Goal: Find specific page/section: Find specific page/section

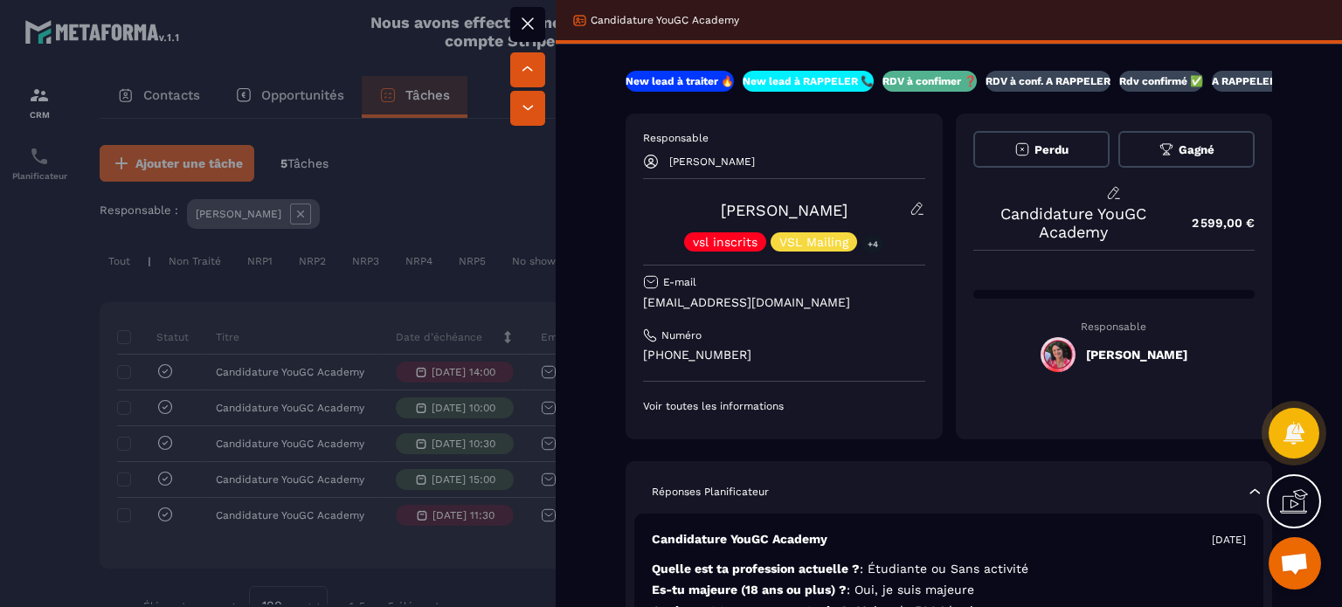
click at [910, 204] on icon at bounding box center [918, 209] width 16 height 16
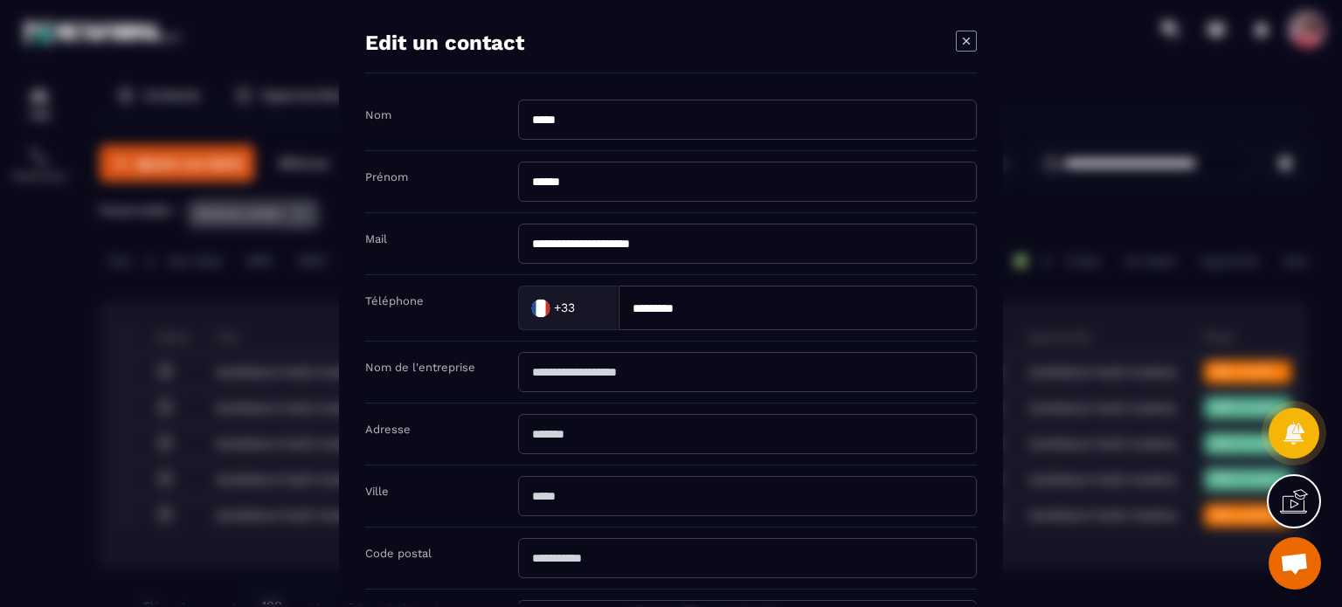
click at [959, 42] on icon "Modal window" at bounding box center [966, 41] width 21 height 21
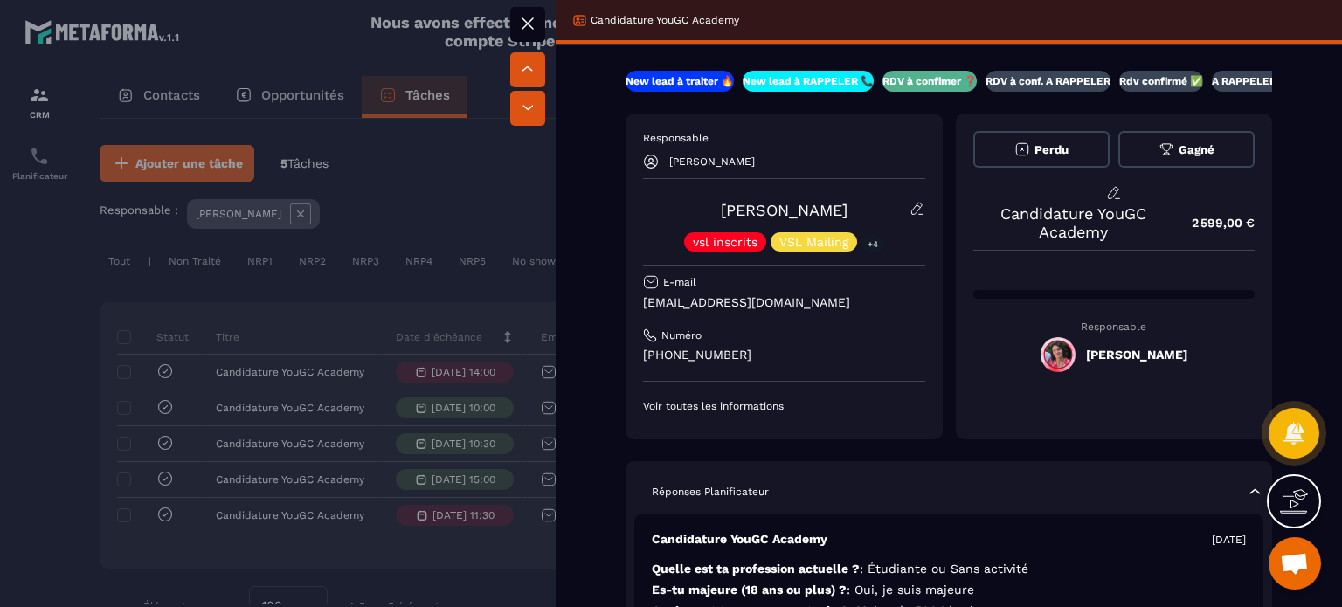
click at [534, 24] on icon at bounding box center [527, 23] width 21 height 21
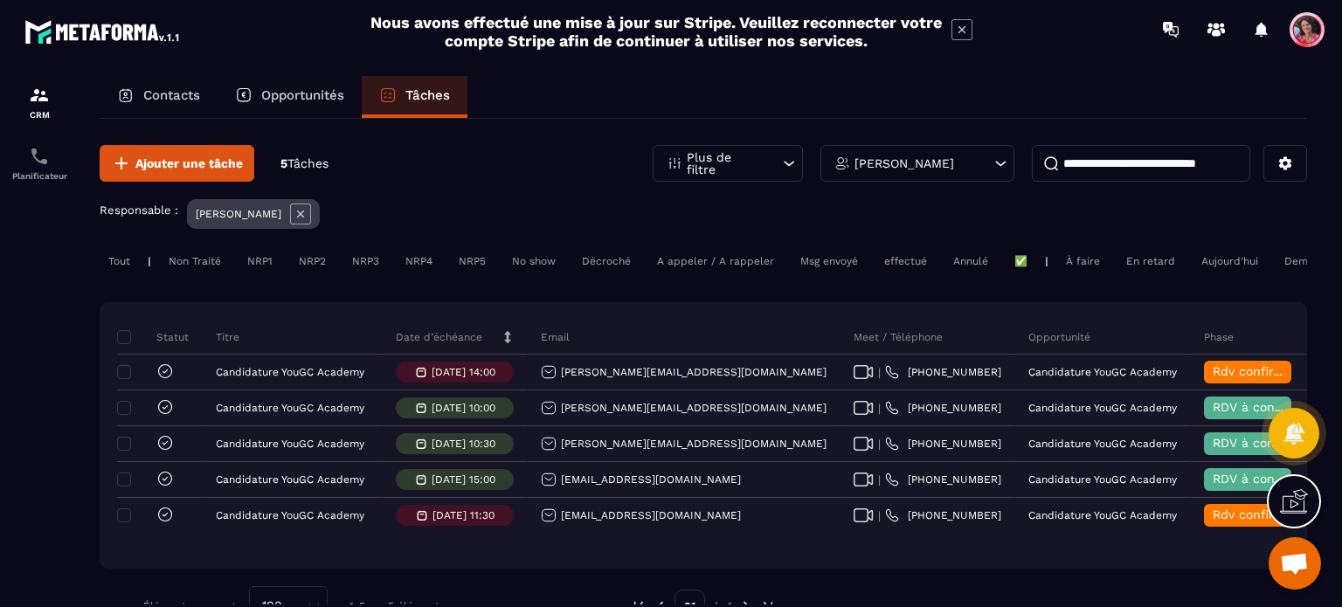
click at [917, 159] on p "[PERSON_NAME]" at bounding box center [905, 163] width 100 height 12
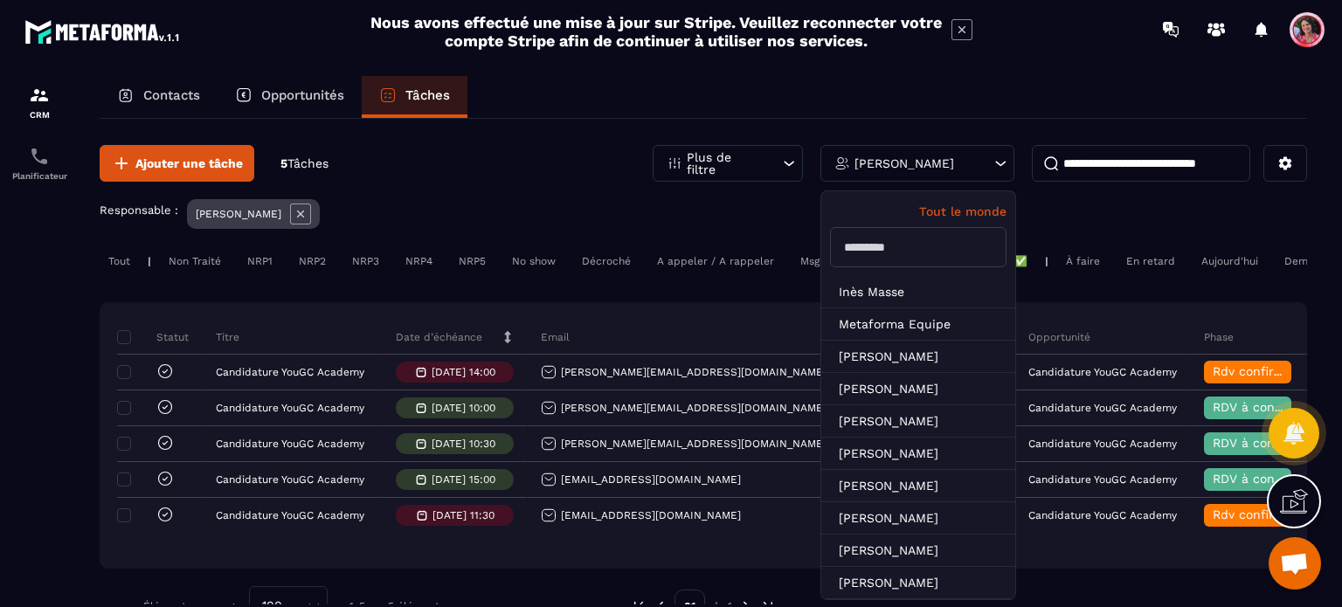
click at [905, 240] on input "text" at bounding box center [918, 247] width 177 height 40
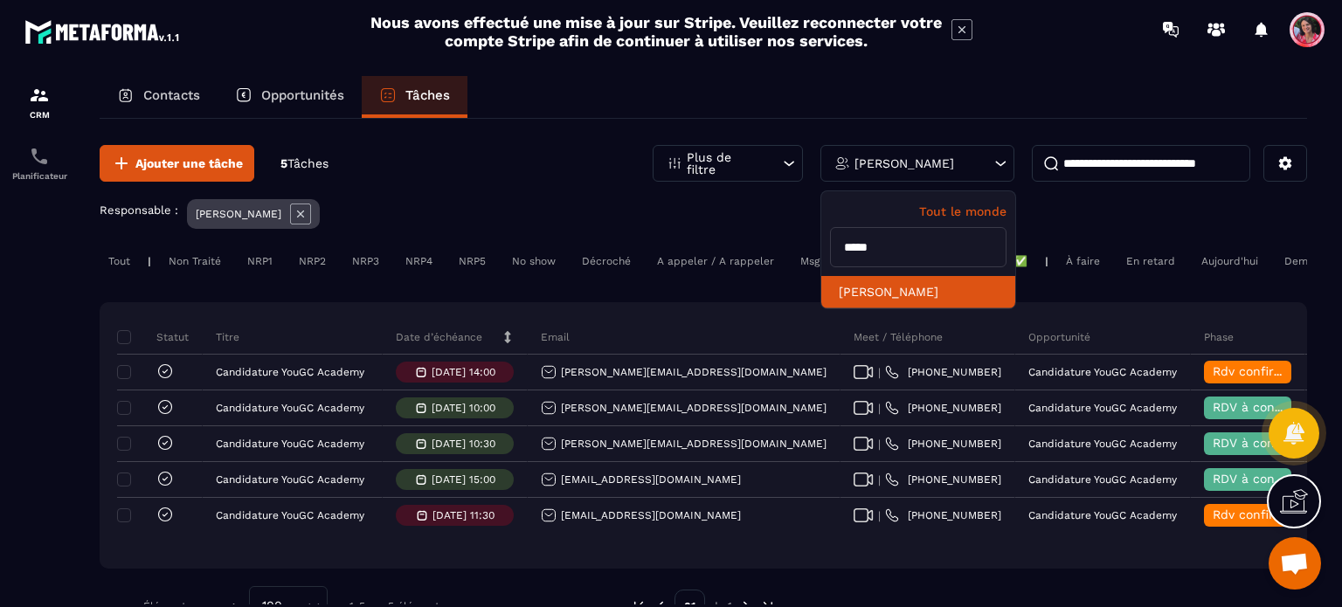
type input "*****"
click at [912, 281] on li "[PERSON_NAME]" at bounding box center [918, 292] width 194 height 32
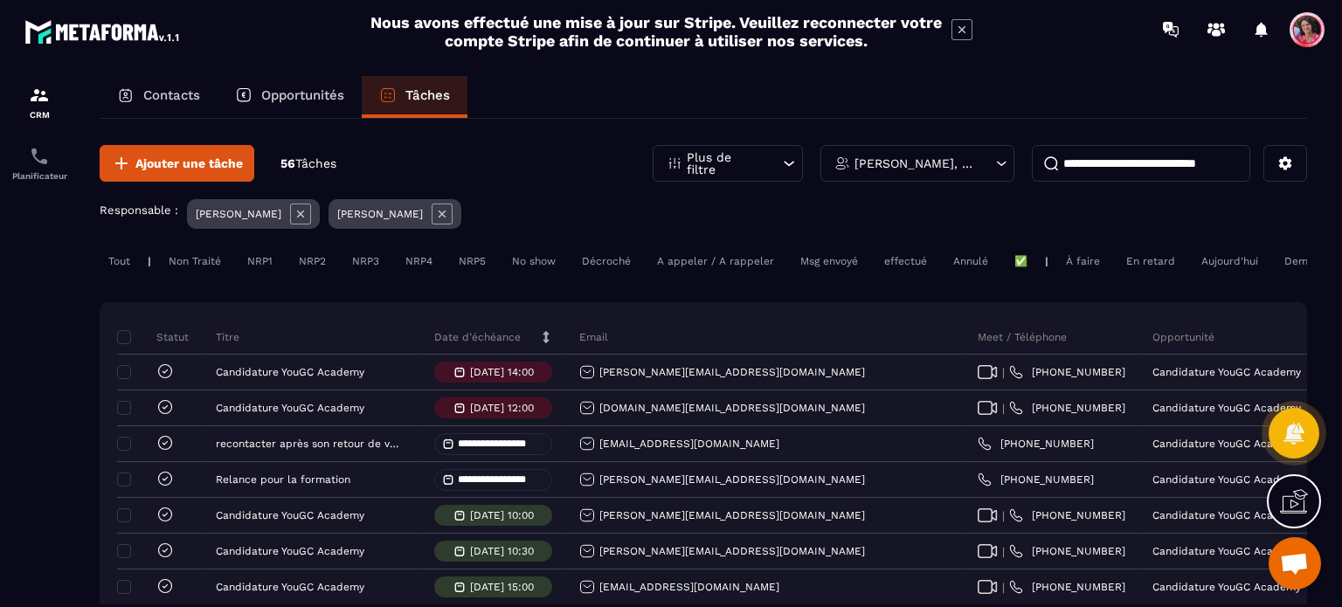
click at [301, 215] on icon at bounding box center [300, 214] width 7 height 7
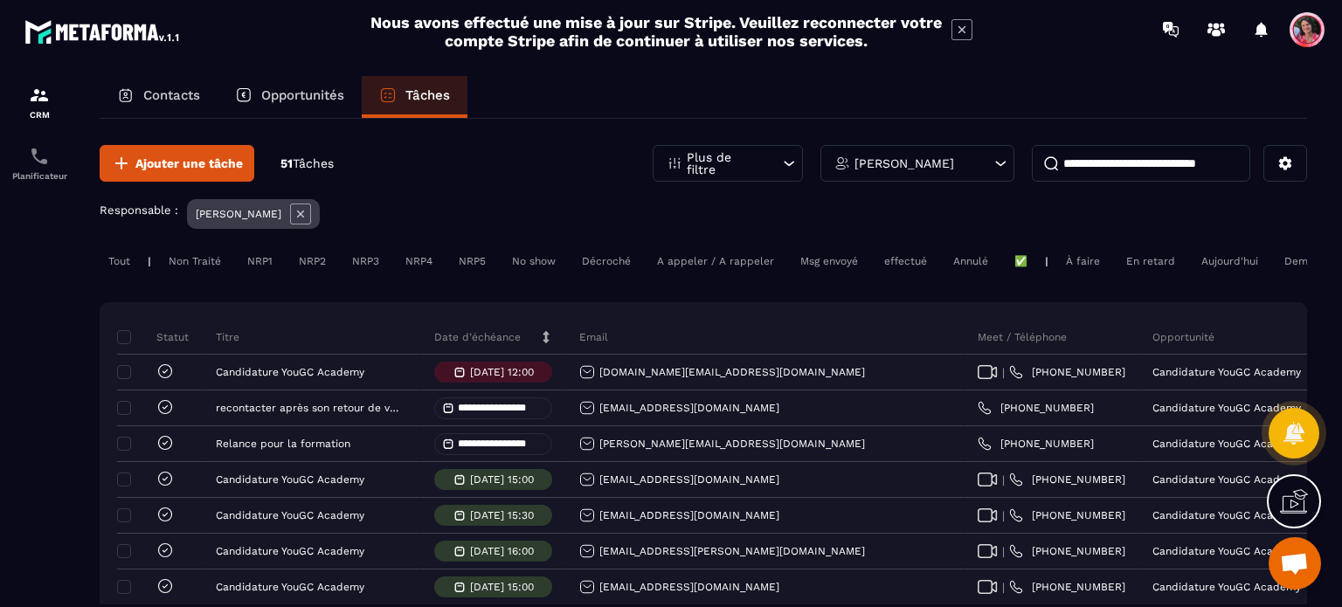
click at [321, 105] on div "Opportunités" at bounding box center [290, 97] width 144 height 42
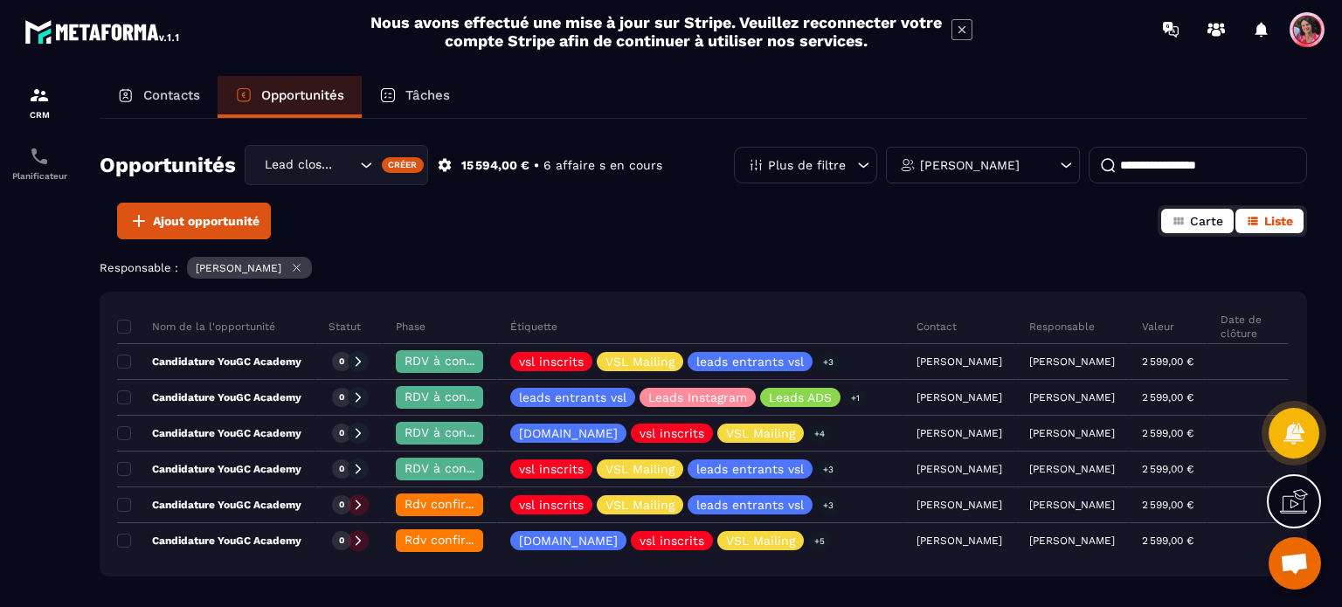
click at [1194, 216] on span "Carte" at bounding box center [1206, 221] width 33 height 14
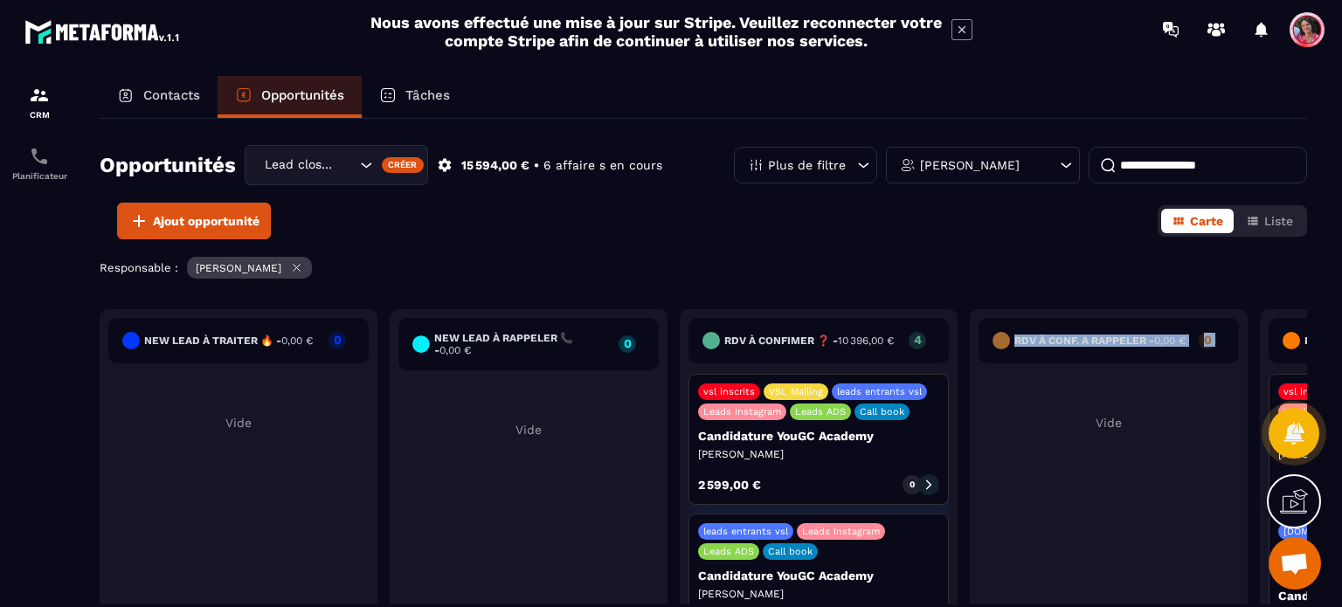
drag, startPoint x: 1057, startPoint y: 413, endPoint x: 770, endPoint y: 398, distance: 287.9
click at [770, 398] on div "New lead à traiter 🔥 - 0,00 € 0 Vide New lead à RAPPELER 📞 - 0,00 € 0 Vide RDV …" at bounding box center [1254, 479] width 2308 height 341
drag, startPoint x: 1160, startPoint y: 558, endPoint x: 789, endPoint y: 516, distance: 373.7
click at [789, 516] on div "New lead à traiter 🔥 - 0,00 € 0 Vide New lead à RAPPELER 📞 - 0,00 € 0 Vide RDV …" at bounding box center [1254, 479] width 2308 height 341
click at [1070, 499] on div "RDV à conf. A RAPPELER - 0,00 € 0 Vide" at bounding box center [1109, 475] width 278 height 332
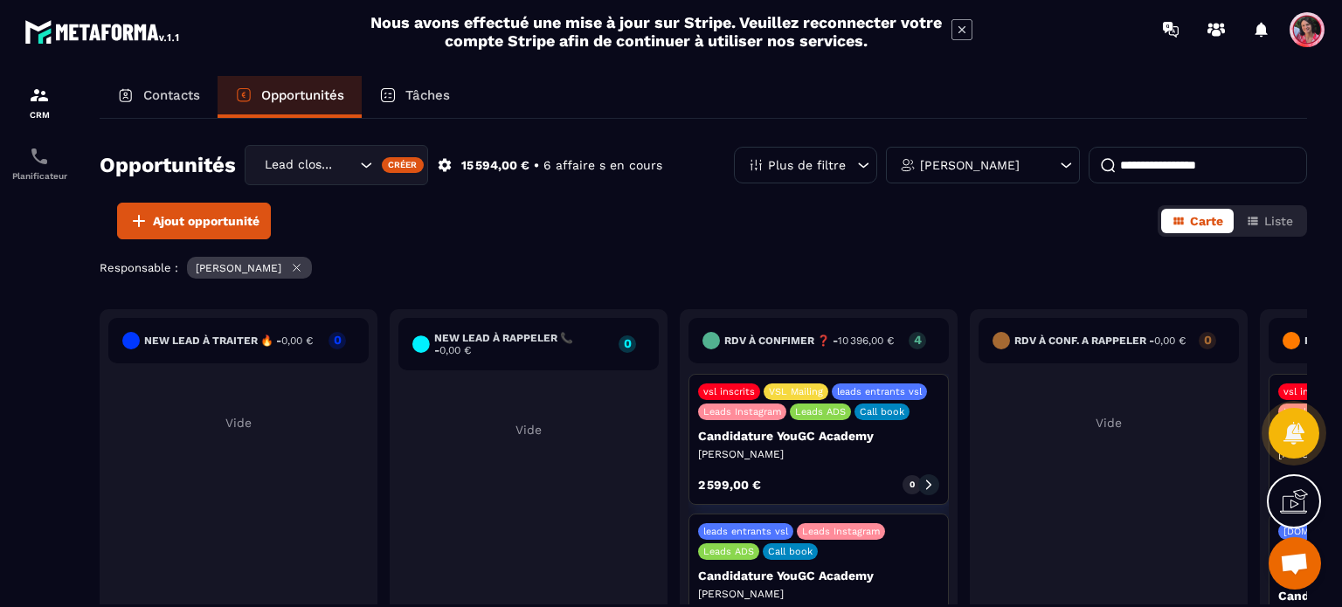
drag, startPoint x: 1241, startPoint y: 303, endPoint x: 1218, endPoint y: 293, distance: 25.0
click at [1220, 294] on div "Opportunités Lead closing Créer 15 594,00 € • 6 affaire s en cours Plus de filt…" at bounding box center [704, 362] width 1208 height 486
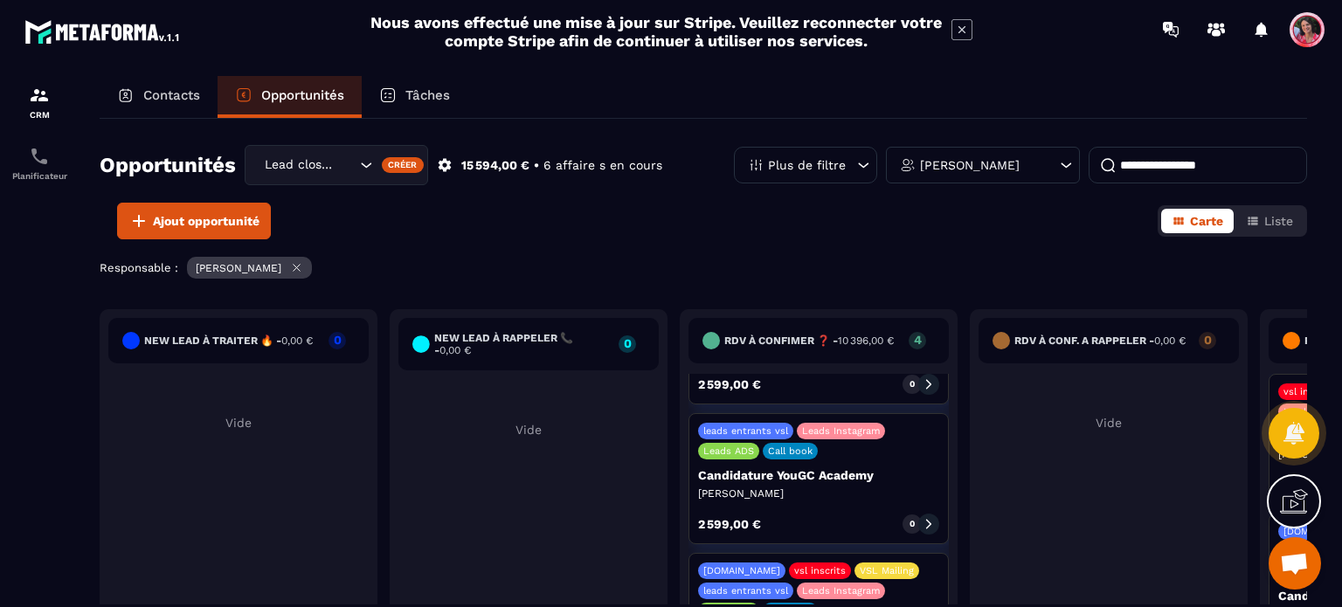
scroll to position [307, 0]
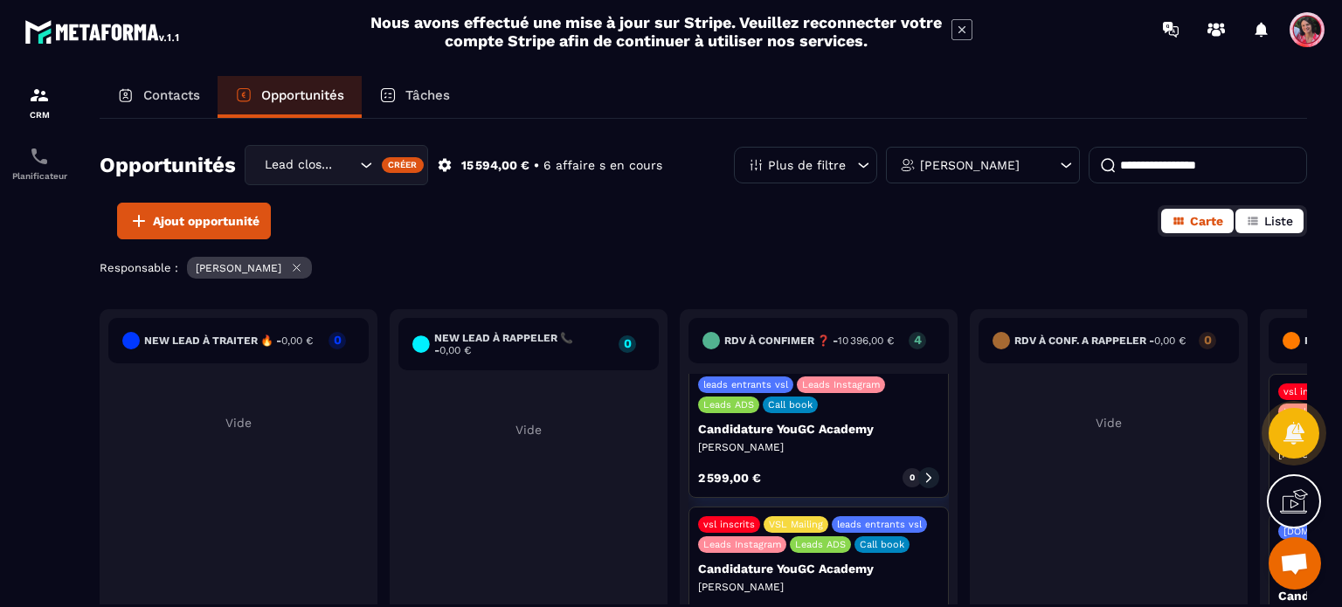
click at [1278, 226] on span "Liste" at bounding box center [1278, 221] width 29 height 14
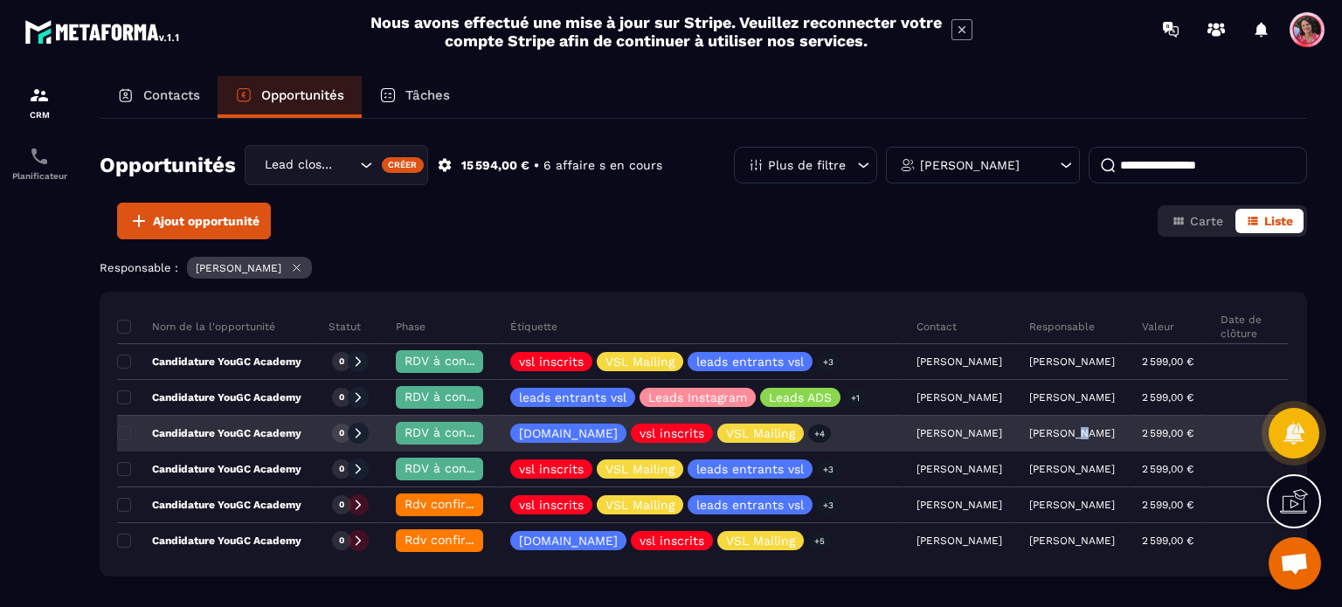
drag, startPoint x: 1099, startPoint y: 440, endPoint x: 1109, endPoint y: 416, distance: 25.5
click at [1109, 417] on div "[PERSON_NAME]" at bounding box center [1072, 434] width 113 height 35
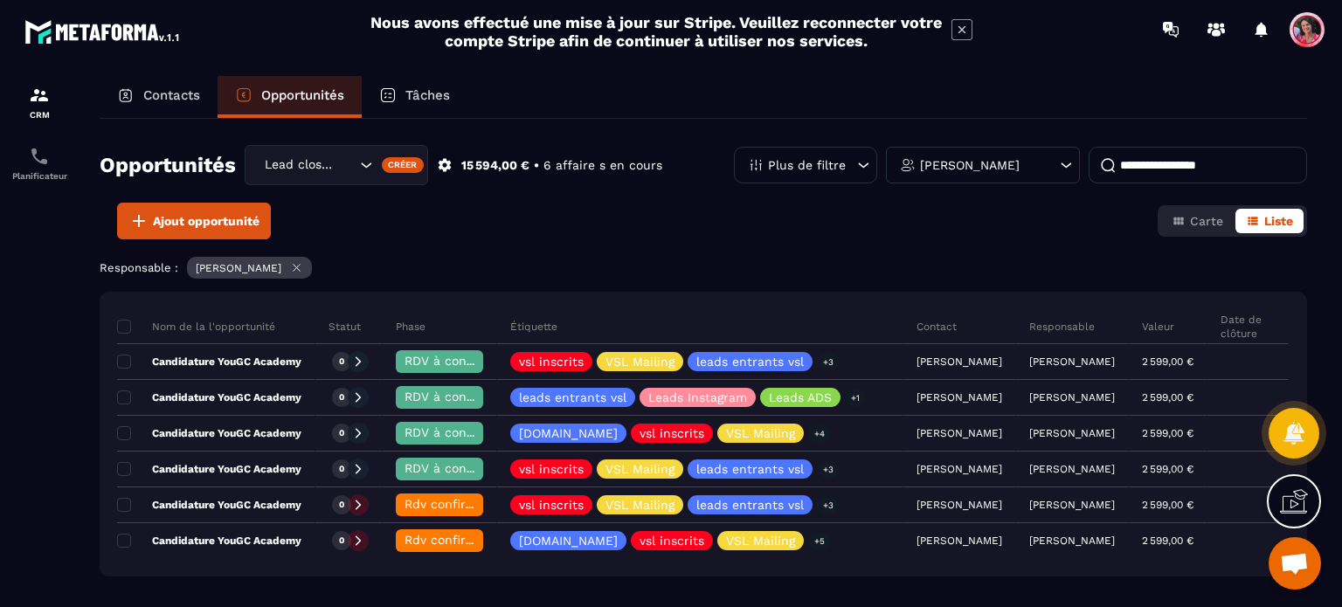
drag, startPoint x: 1104, startPoint y: 262, endPoint x: 886, endPoint y: 254, distance: 218.6
click at [886, 254] on div "Opportunités Lead closing Créer 15 594,00 € • 6 affaire s en cours Plus de filt…" at bounding box center [704, 362] width 1208 height 486
click at [970, 260] on div "Responsable : [PERSON_NAME]" at bounding box center [704, 270] width 1208 height 26
click at [149, 111] on div "Contacts" at bounding box center [159, 97] width 118 height 42
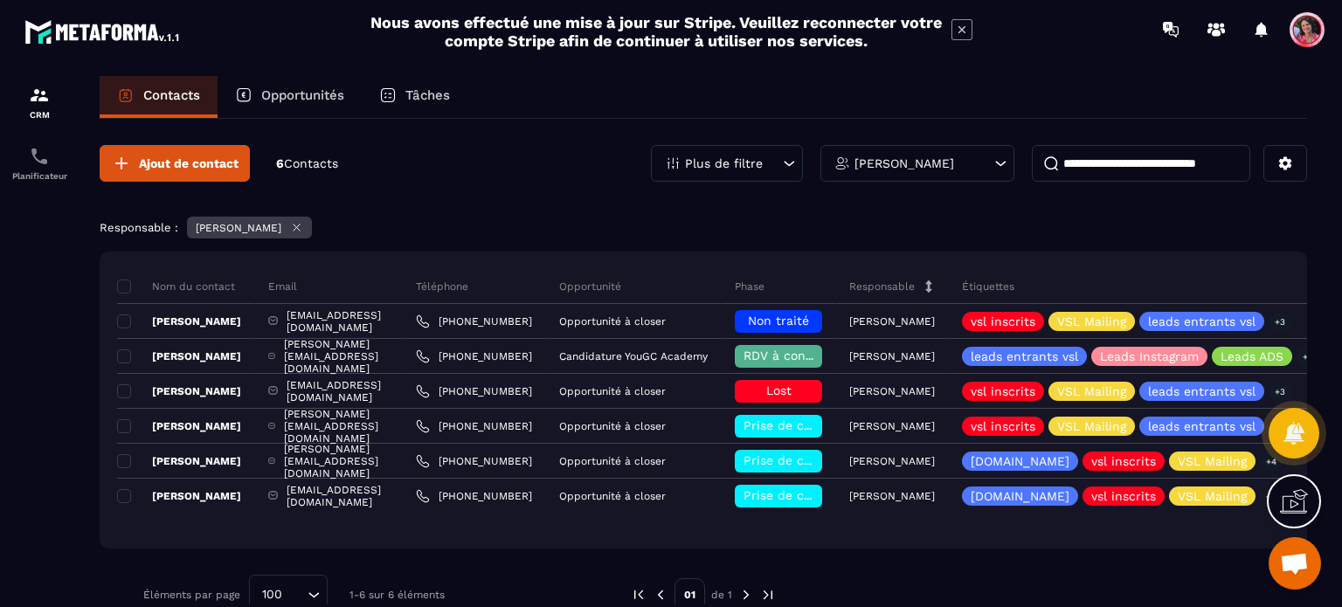
click at [276, 99] on p "Opportunités" at bounding box center [302, 95] width 83 height 16
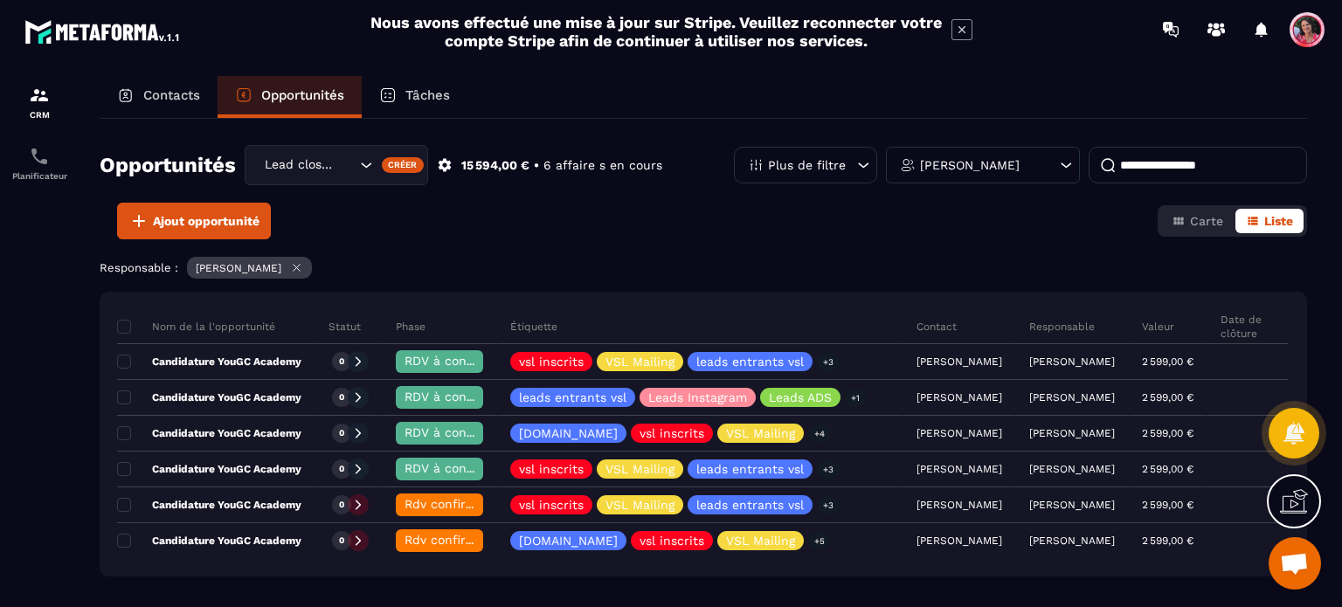
click at [450, 88] on p "Tâches" at bounding box center [427, 95] width 45 height 16
